Goal: Task Accomplishment & Management: Manage account settings

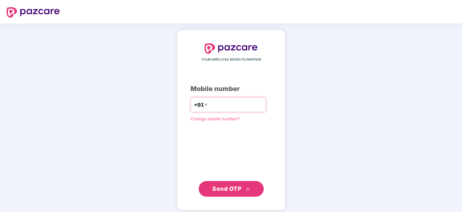
type input "*"
type input "**********"
click at [242, 192] on button "Send OTP" at bounding box center [231, 189] width 65 height 16
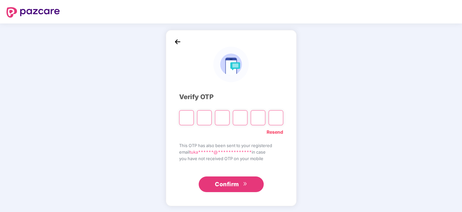
type input "*"
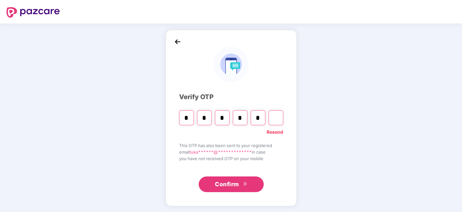
type input "*"
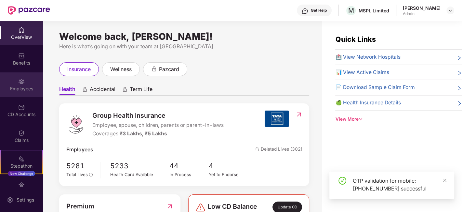
click at [20, 80] on img at bounding box center [21, 81] width 7 height 7
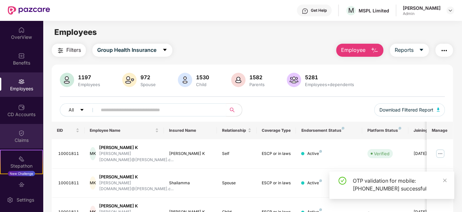
click at [24, 137] on div "Claims" at bounding box center [21, 140] width 43 height 7
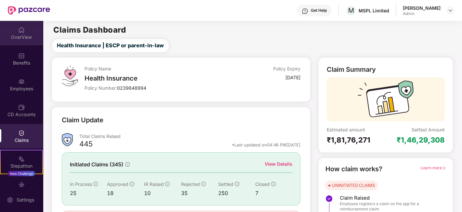
click at [21, 36] on div "OverView" at bounding box center [21, 37] width 43 height 7
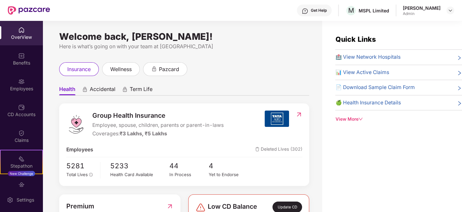
click at [381, 58] on span "🏥 View Network Hospitals" at bounding box center [367, 57] width 65 height 8
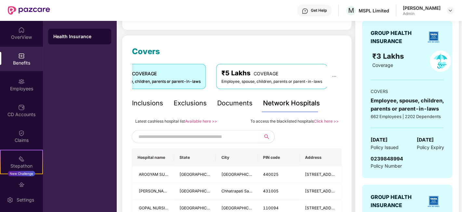
scroll to position [144, 0]
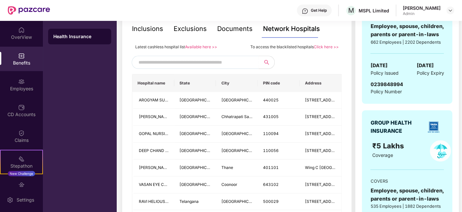
click at [197, 58] on input "text" at bounding box center [194, 62] width 111 height 10
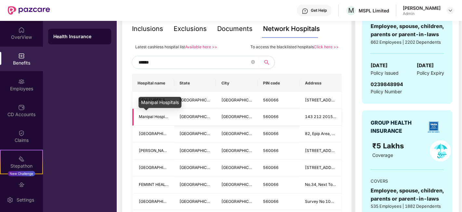
click at [167, 116] on span "Manipal Hospitals" at bounding box center [155, 116] width 33 height 5
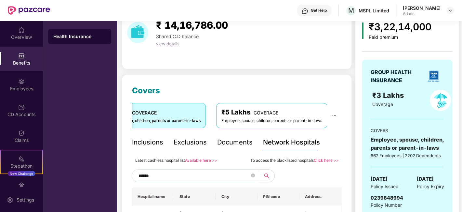
scroll to position [0, 0]
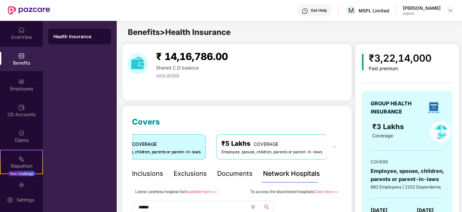
click at [171, 204] on input "******" at bounding box center [194, 207] width 111 height 10
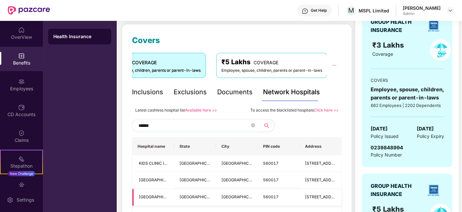
scroll to position [108, 0]
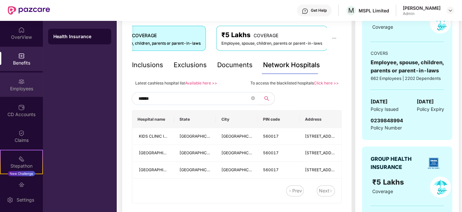
type input "******"
click at [20, 81] on img at bounding box center [21, 81] width 7 height 7
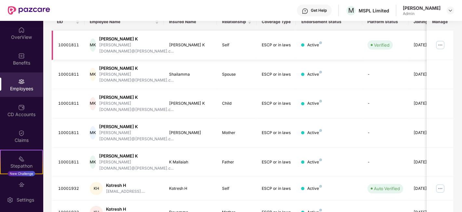
click at [154, 48] on div "manjunath.mk@baldota.c..." at bounding box center [136, 48] width 75 height 12
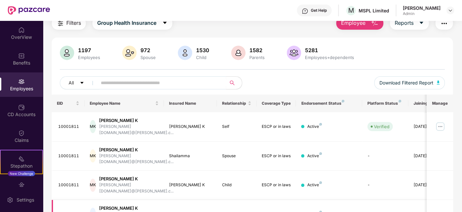
scroll to position [0, 0]
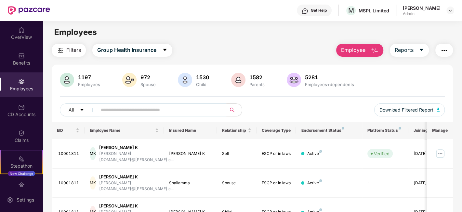
click at [145, 113] on input "text" at bounding box center [159, 110] width 117 height 10
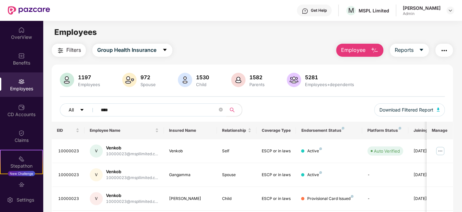
drag, startPoint x: 163, startPoint y: 109, endPoint x: 92, endPoint y: 110, distance: 70.9
click at [92, 110] on div "All ****" at bounding box center [156, 109] width 193 height 13
paste input "****"
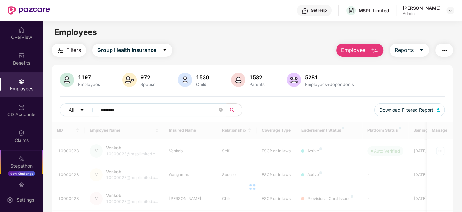
type input "********"
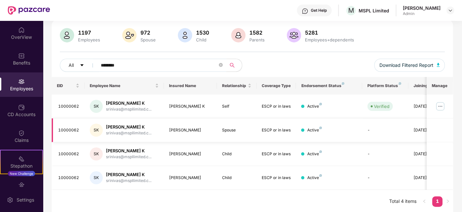
scroll to position [45, 0]
click at [440, 106] on img at bounding box center [440, 106] width 10 height 10
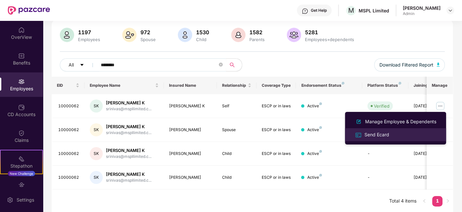
click at [385, 133] on div "Send Ecard" at bounding box center [376, 134] width 27 height 7
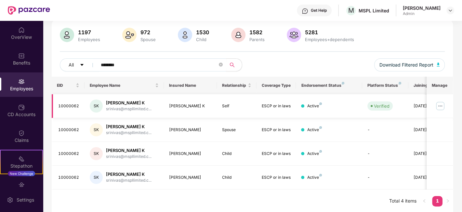
click at [441, 109] on img at bounding box center [440, 106] width 10 height 10
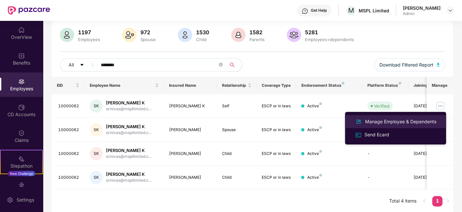
click at [383, 119] on div "Manage Employee & Dependents" at bounding box center [401, 121] width 74 height 7
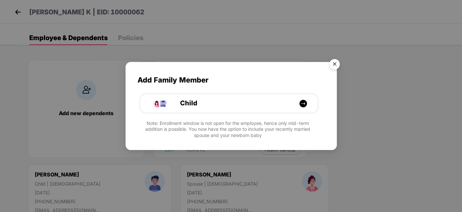
click at [335, 64] on img "Close" at bounding box center [335, 65] width 18 height 18
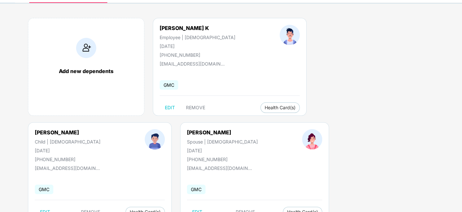
scroll to position [66, 0]
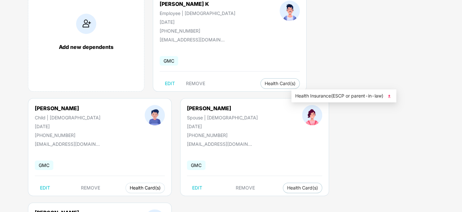
click at [161, 186] on span "Health Card(s)" at bounding box center [145, 187] width 31 height 3
click at [373, 94] on span "Health Insurance(ESCP or parent-in-law)" at bounding box center [343, 95] width 97 height 7
